Goal: Find specific page/section: Find specific page/section

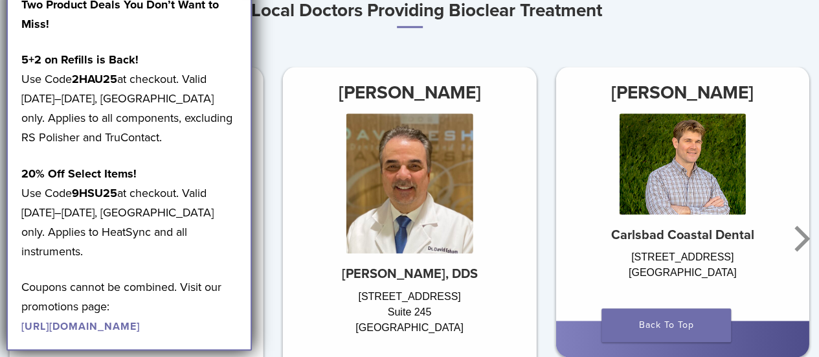
scroll to position [712, 0]
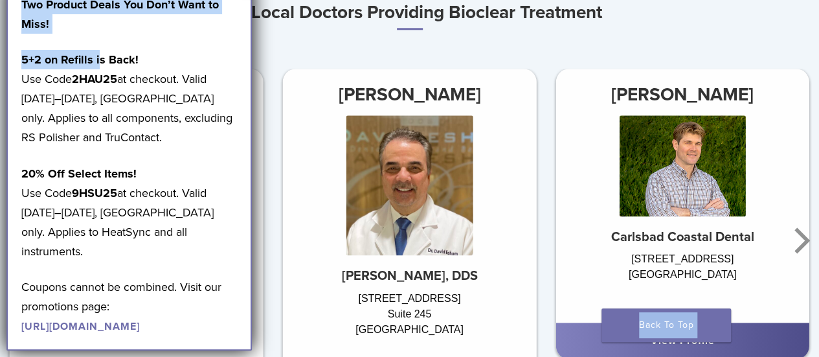
drag, startPoint x: 98, startPoint y: 41, endPoint x: 303, endPoint y: 41, distance: 205.1
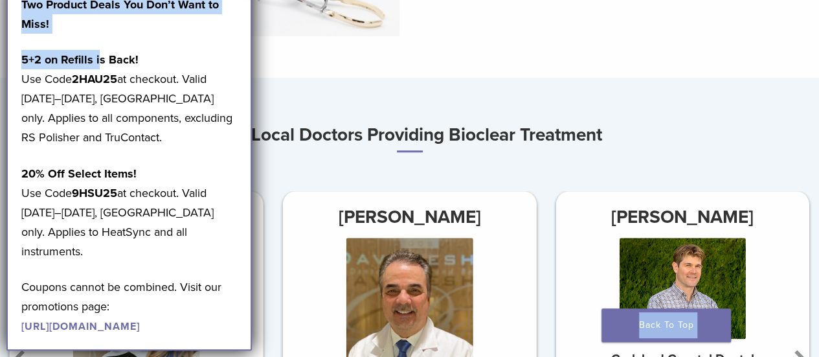
scroll to position [582, 0]
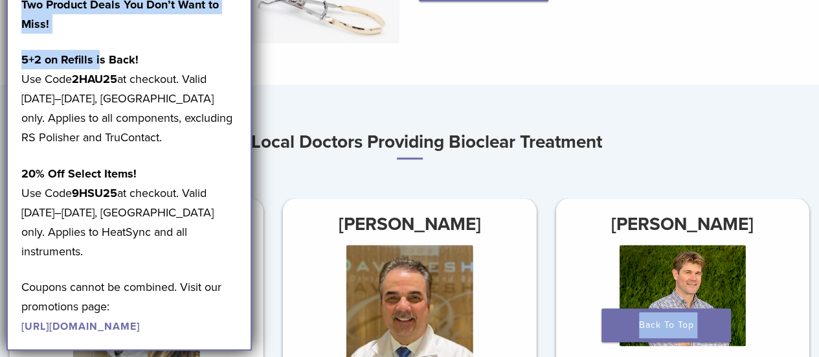
click at [158, 17] on p "Two Product Deals You Don’t Want to Miss!" at bounding box center [129, 14] width 216 height 39
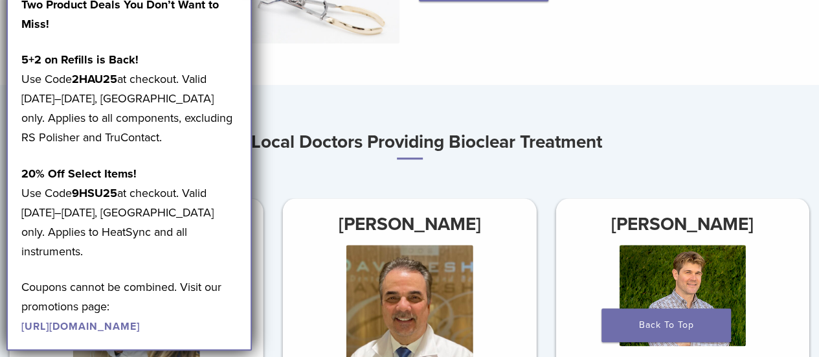
click at [198, 33] on p "Two Product Deals You Don’t Want to Miss!" at bounding box center [129, 14] width 216 height 39
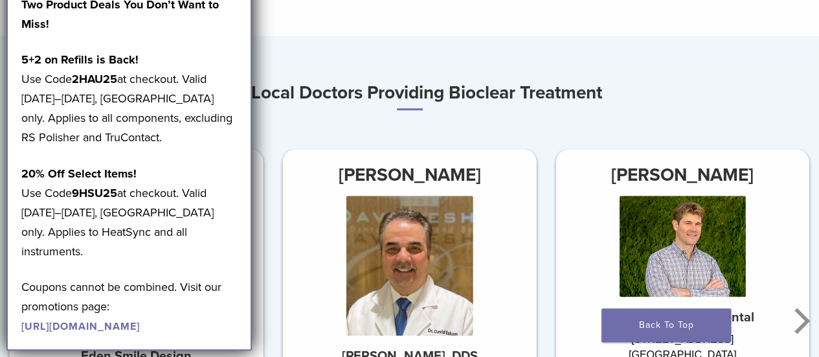
scroll to position [841, 0]
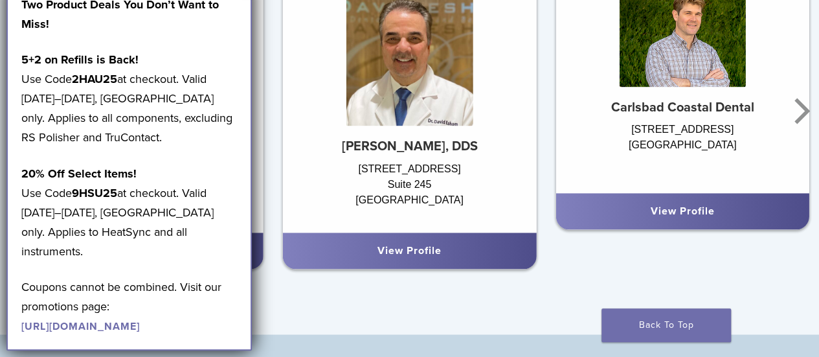
click at [140, 320] on link "[URL][DOMAIN_NAME]" at bounding box center [80, 326] width 118 height 13
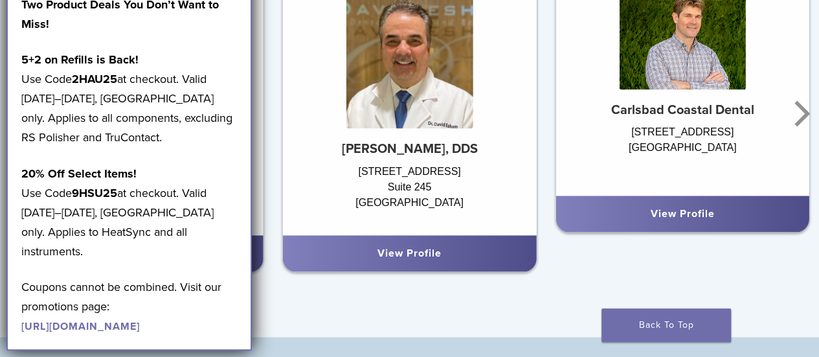
click at [255, 200] on div "[STREET_ADDRESS]" at bounding box center [137, 193] width 254 height 58
click at [254, 134] on div at bounding box center [137, 64] width 254 height 152
click at [422, 161] on div "[PERSON_NAME] [PERSON_NAME], DDS [STREET_ADDRESS]" at bounding box center [410, 88] width 254 height 292
click at [418, 125] on img at bounding box center [409, 57] width 127 height 139
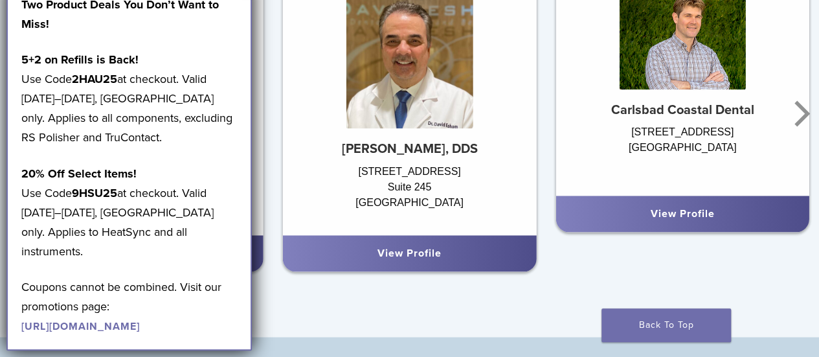
click at [434, 184] on div "[STREET_ADDRESS]" at bounding box center [410, 193] width 254 height 58
click at [259, 251] on div "View Profile" at bounding box center [137, 253] width 254 height 36
click at [340, 254] on div "View Profile" at bounding box center [409, 253] width 233 height 16
click at [401, 255] on link "View Profile" at bounding box center [409, 253] width 64 height 13
